Goal: Find contact information: Find contact information

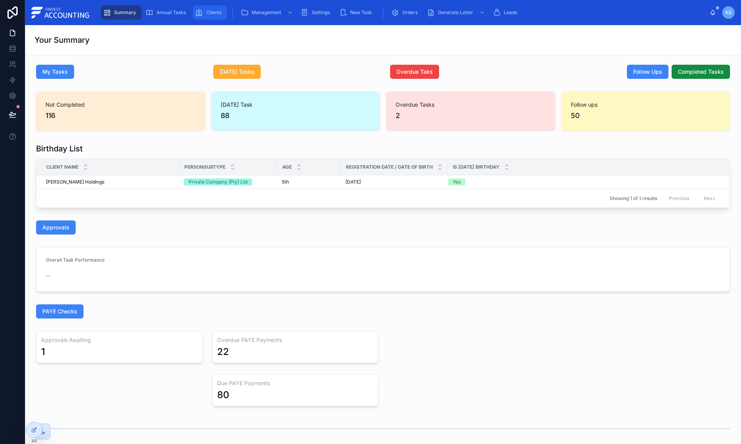
click at [207, 10] on span "Clients" at bounding box center [213, 12] width 15 height 6
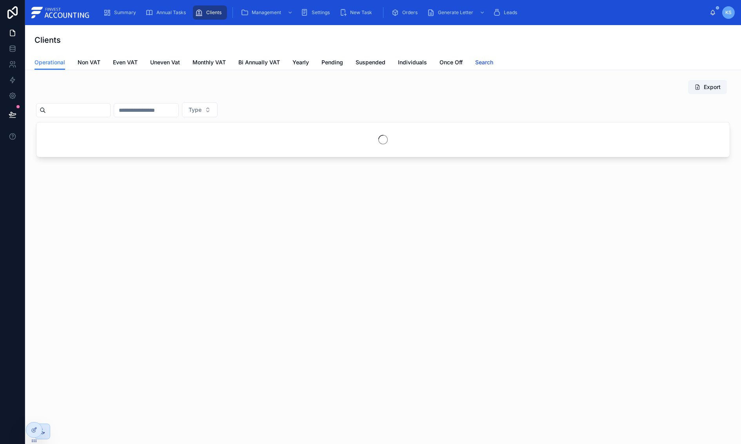
click at [486, 62] on span "Search" at bounding box center [484, 62] width 18 height 8
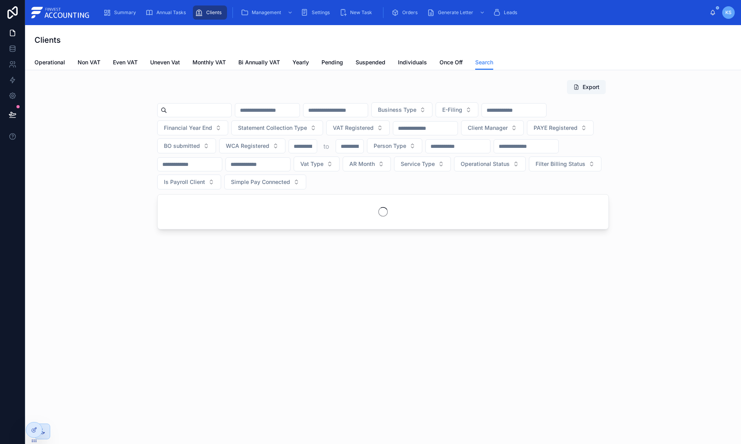
click at [195, 112] on input "text" at bounding box center [199, 110] width 64 height 11
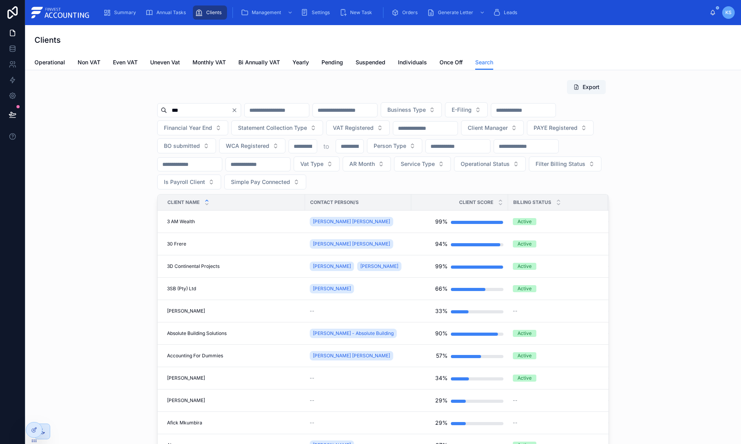
type input "****"
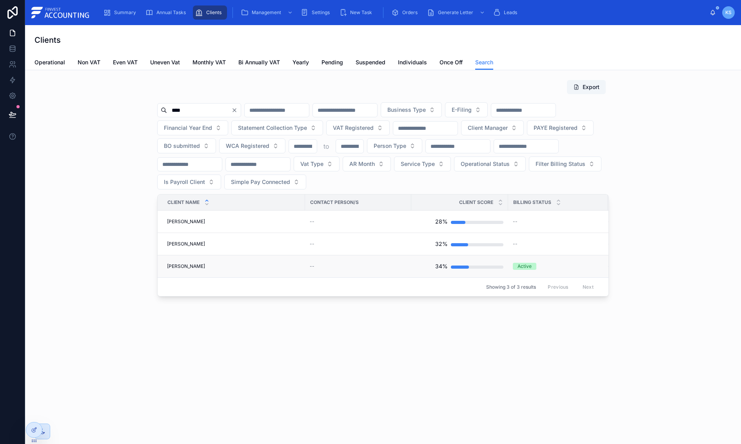
click at [194, 263] on span "[PERSON_NAME]" at bounding box center [186, 266] width 38 height 6
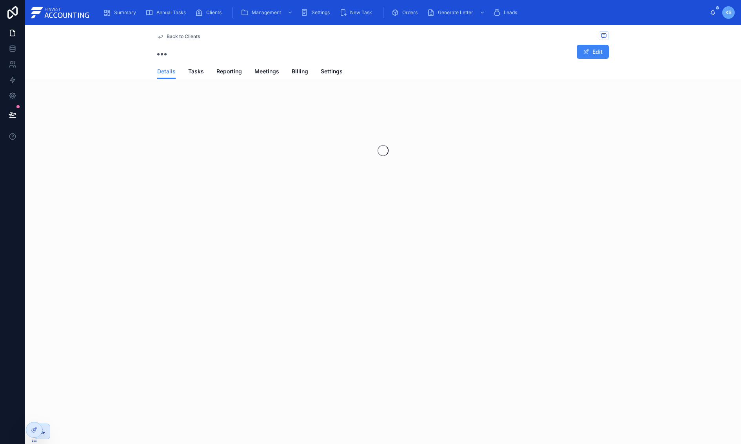
click at [194, 263] on div "Back to Clients Edit Details Details Tasks Reporting Meetings Billing Settings" at bounding box center [382, 234] width 715 height 418
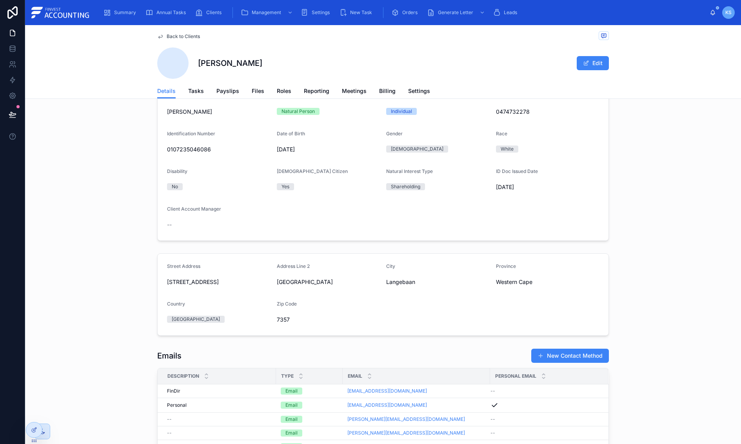
scroll to position [9, 0]
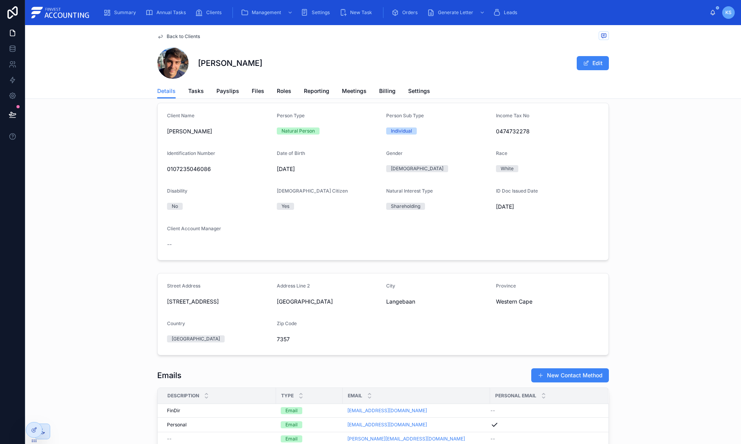
click at [503, 129] on span "0474732278" at bounding box center [547, 131] width 103 height 8
copy span "0474732278"
